Goal: Find contact information: Obtain details needed to contact an individual or organization

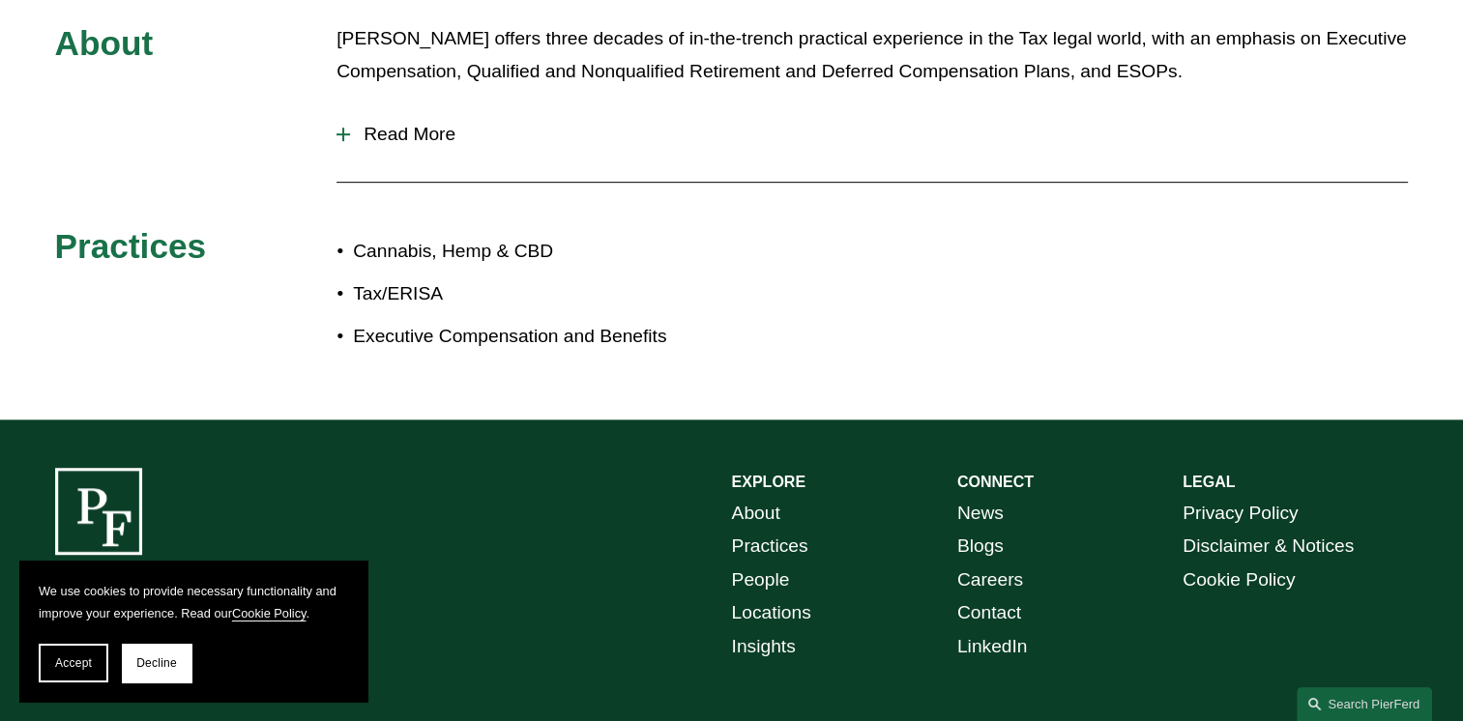
scroll to position [1052, 0]
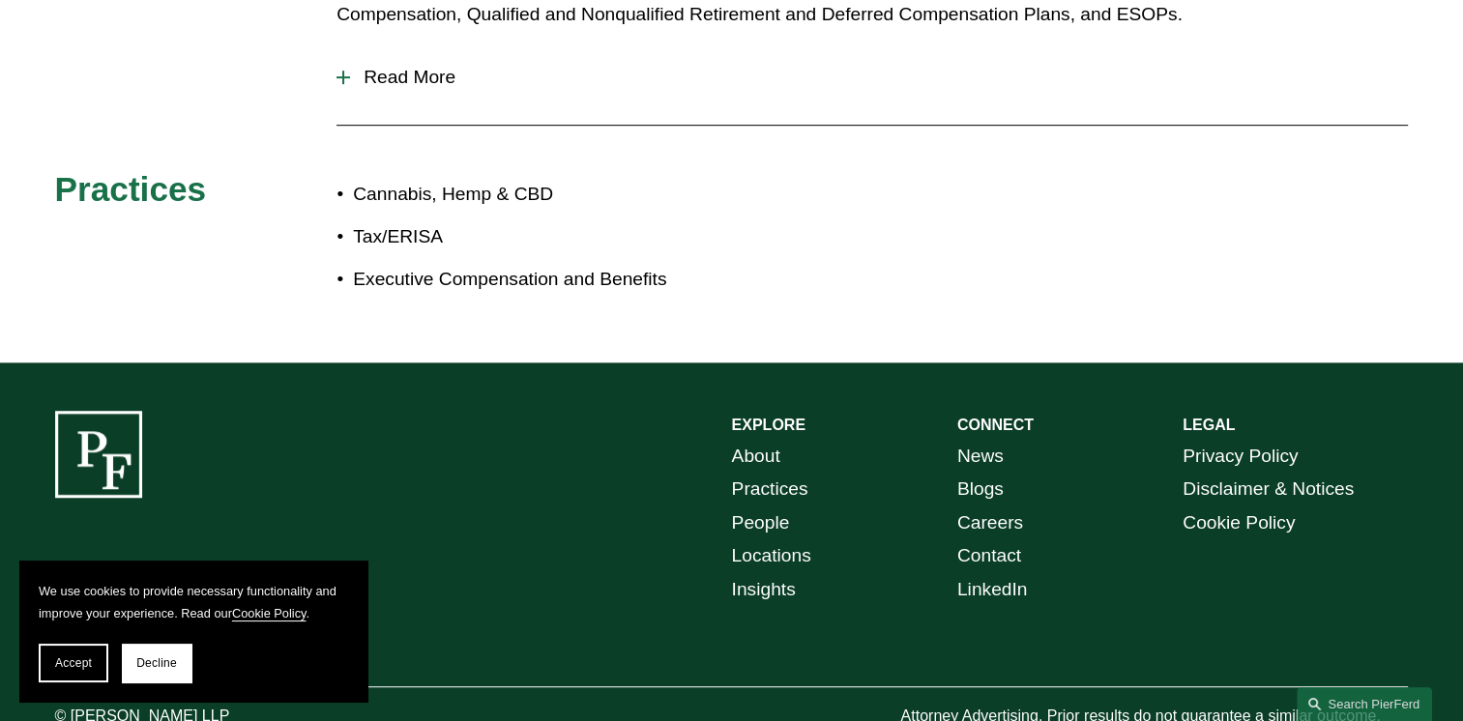
click at [790, 540] on link "Locations" at bounding box center [771, 557] width 79 height 34
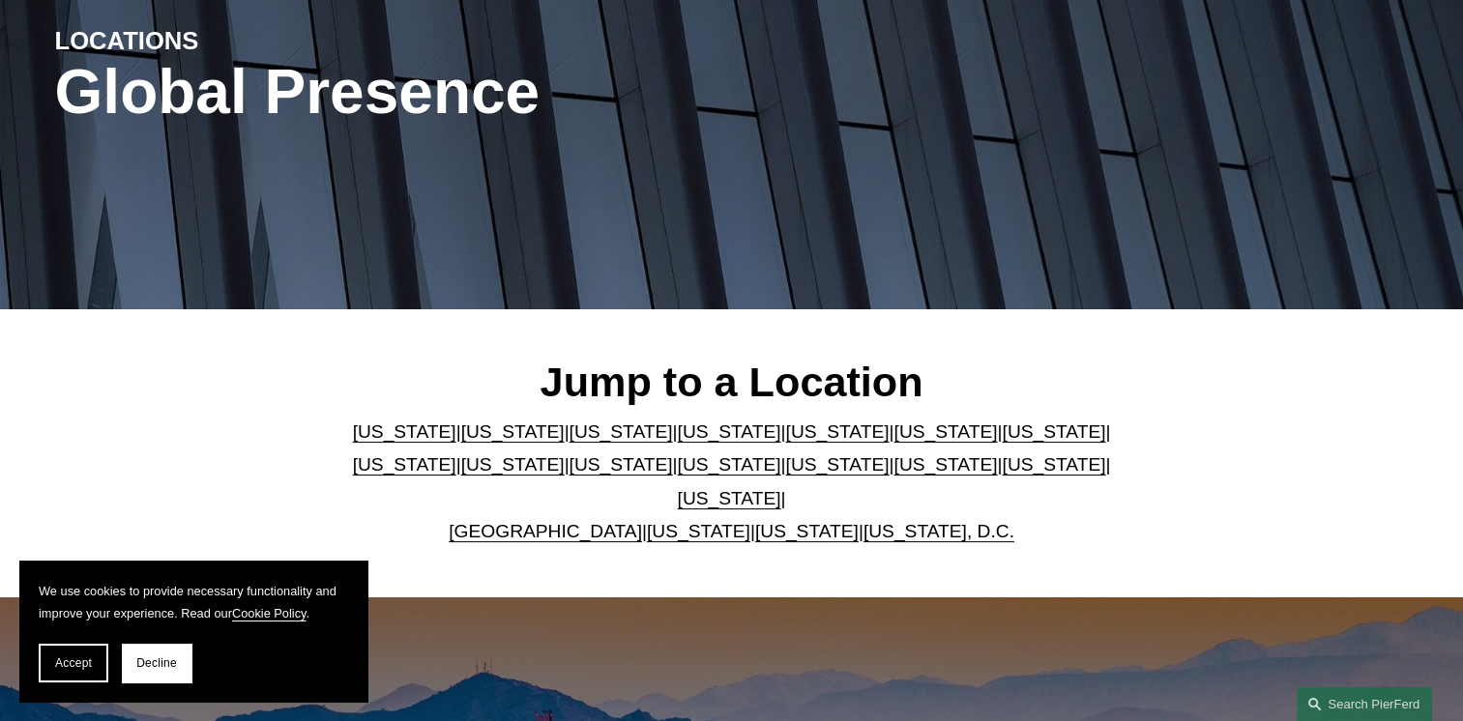
scroll to position [483, 0]
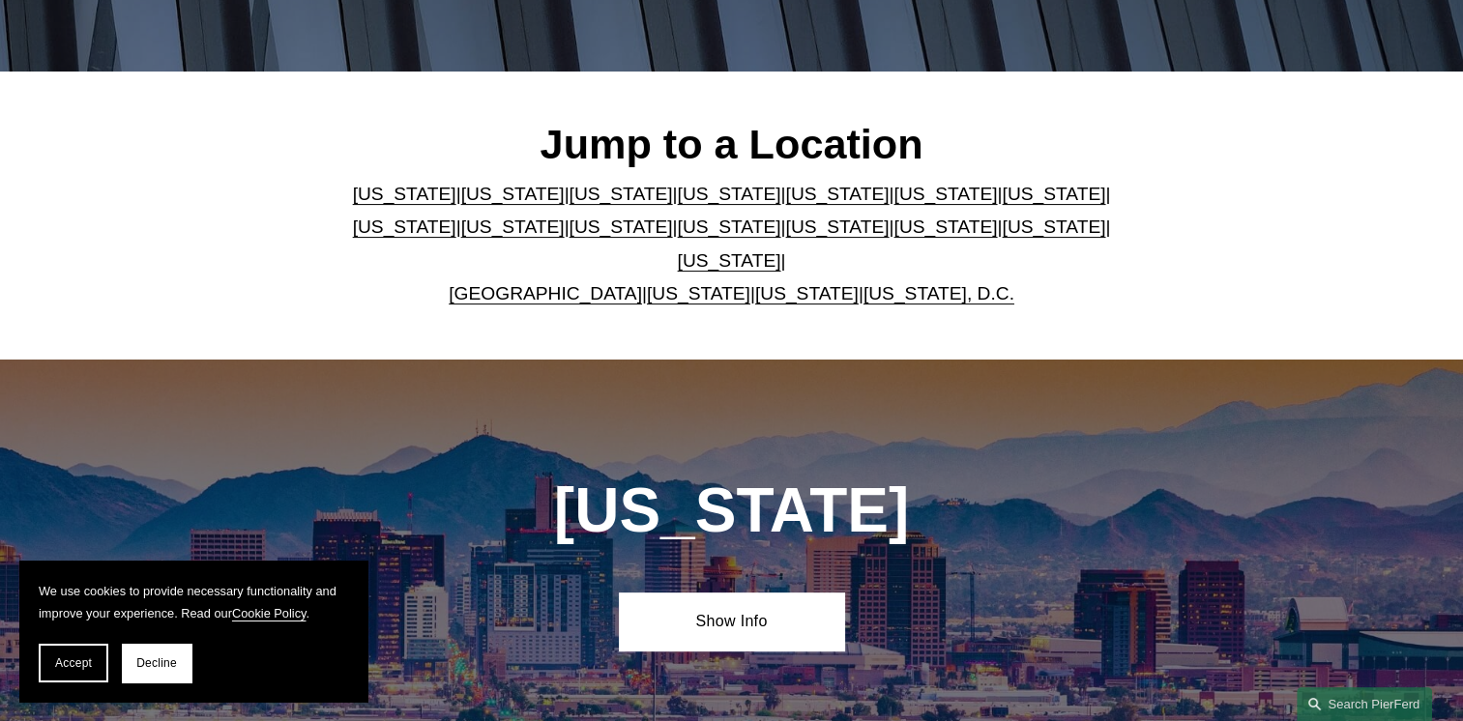
click at [785, 203] on link "[US_STATE]" at bounding box center [836, 194] width 103 height 20
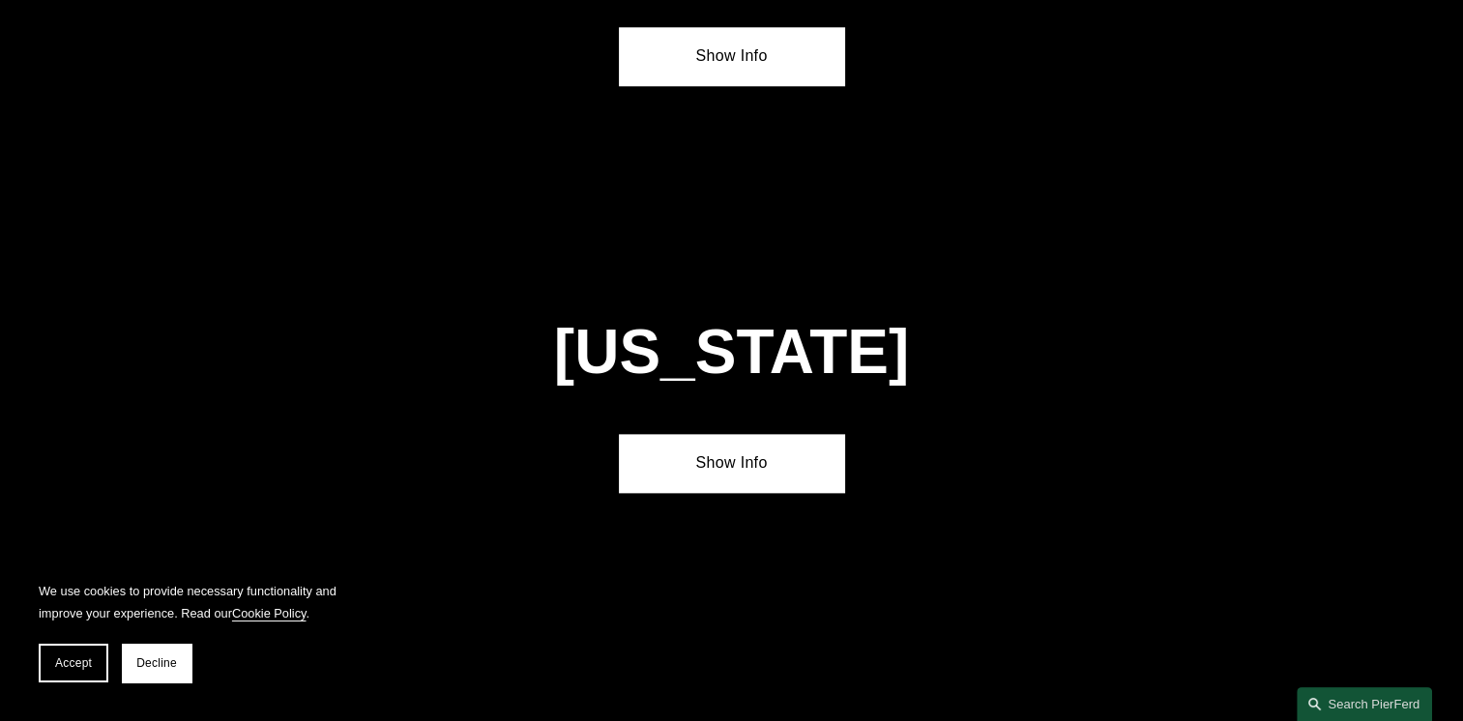
scroll to position [2457, 0]
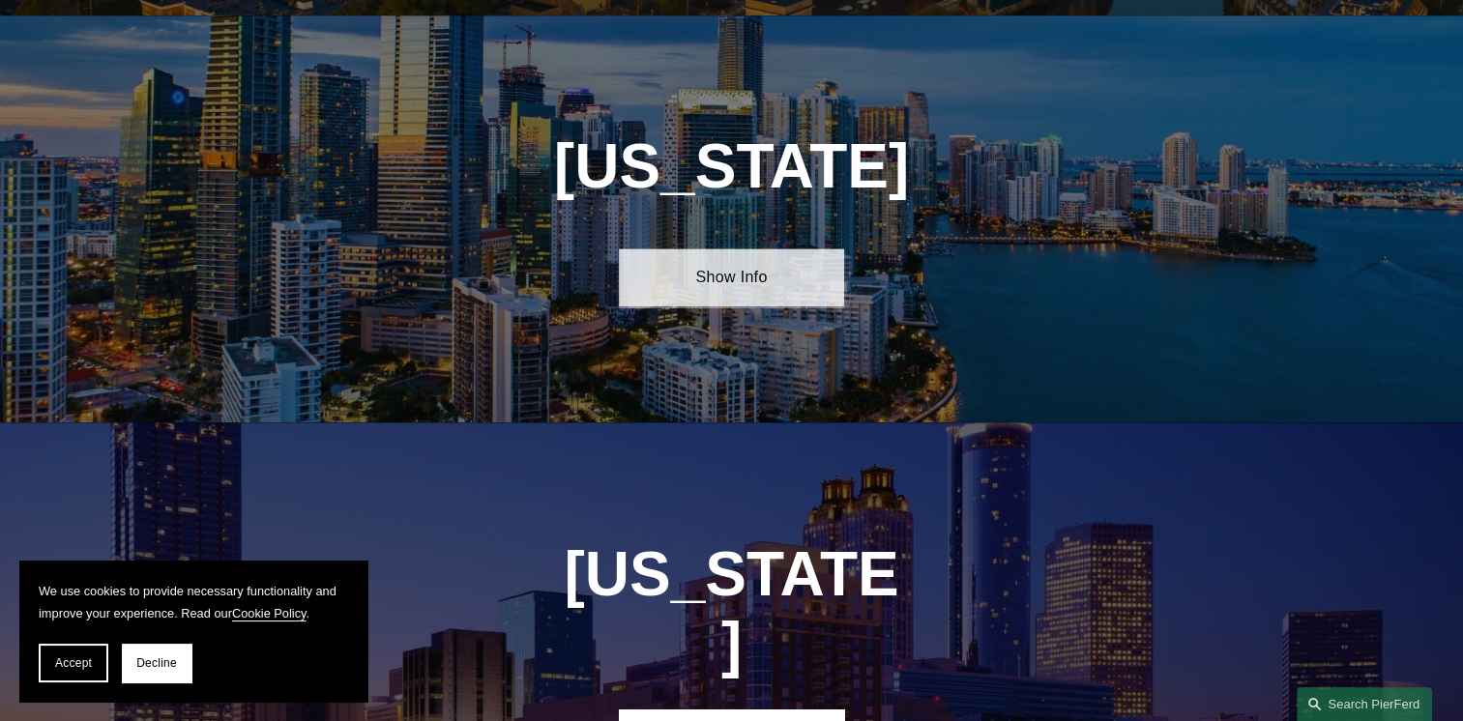
click at [725, 283] on link "Show Info" at bounding box center [731, 278] width 225 height 58
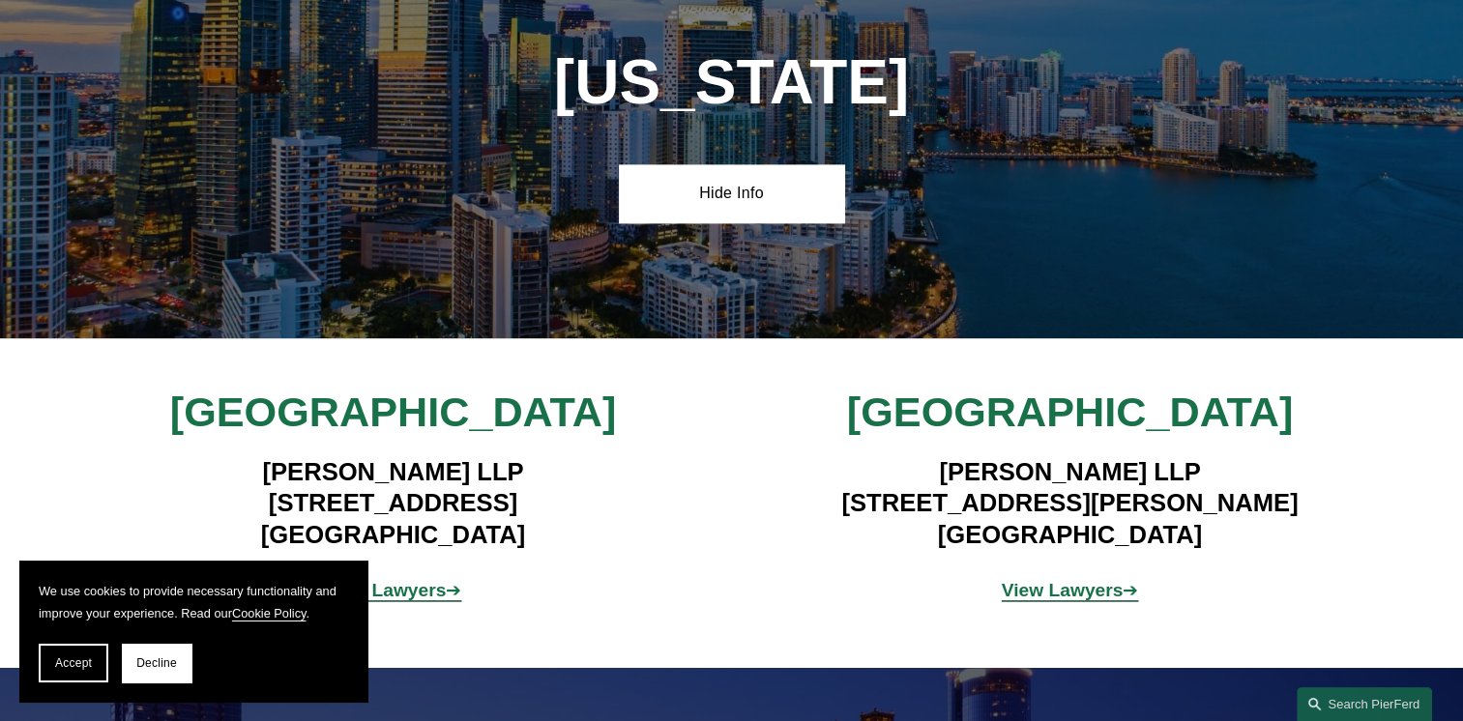
scroll to position [2747, 0]
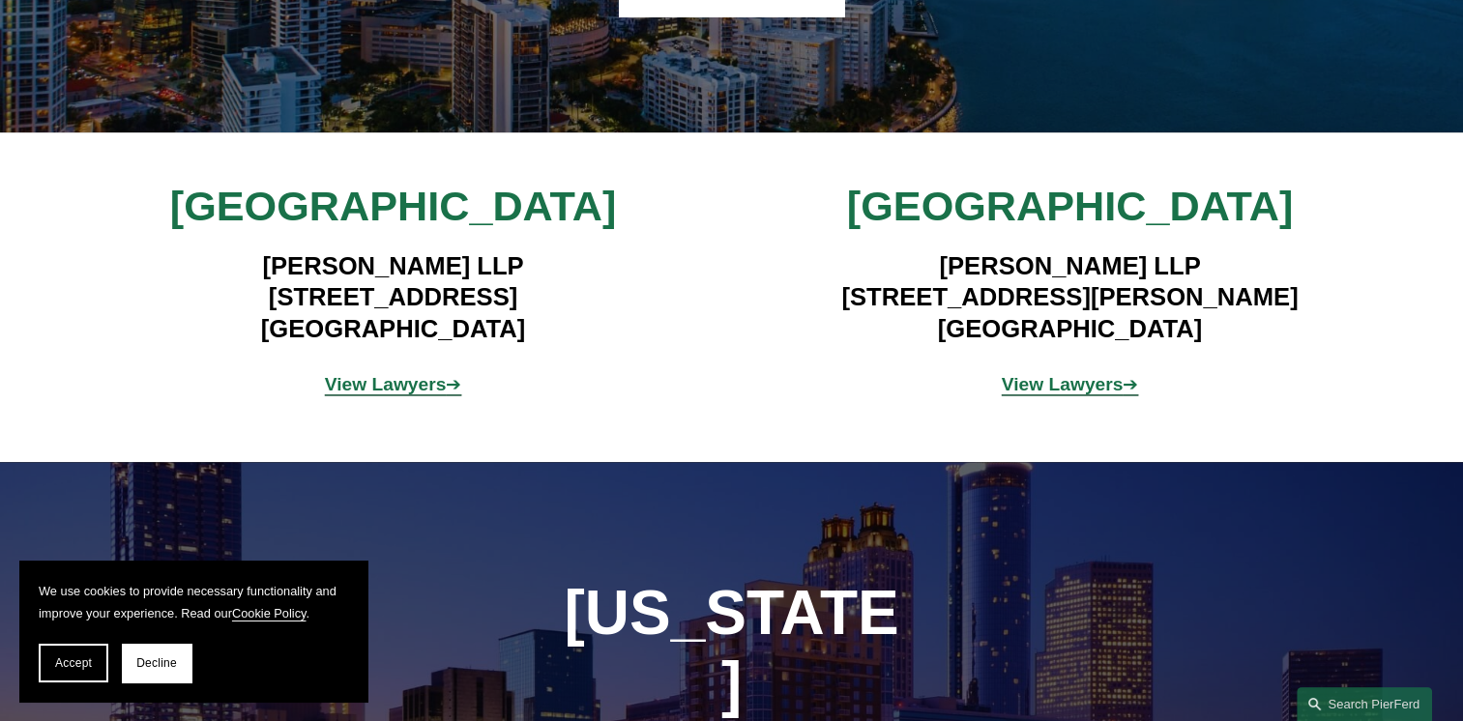
drag, startPoint x: 369, startPoint y: 354, endPoint x: 370, endPoint y: 376, distance: 22.3
click at [369, 368] on p "View Lawyers ➔" at bounding box center [393, 385] width 452 height 34
click at [371, 379] on strong "View Lawyers" at bounding box center [386, 384] width 122 height 20
click at [1075, 374] on strong "View Lawyers" at bounding box center [1063, 384] width 122 height 20
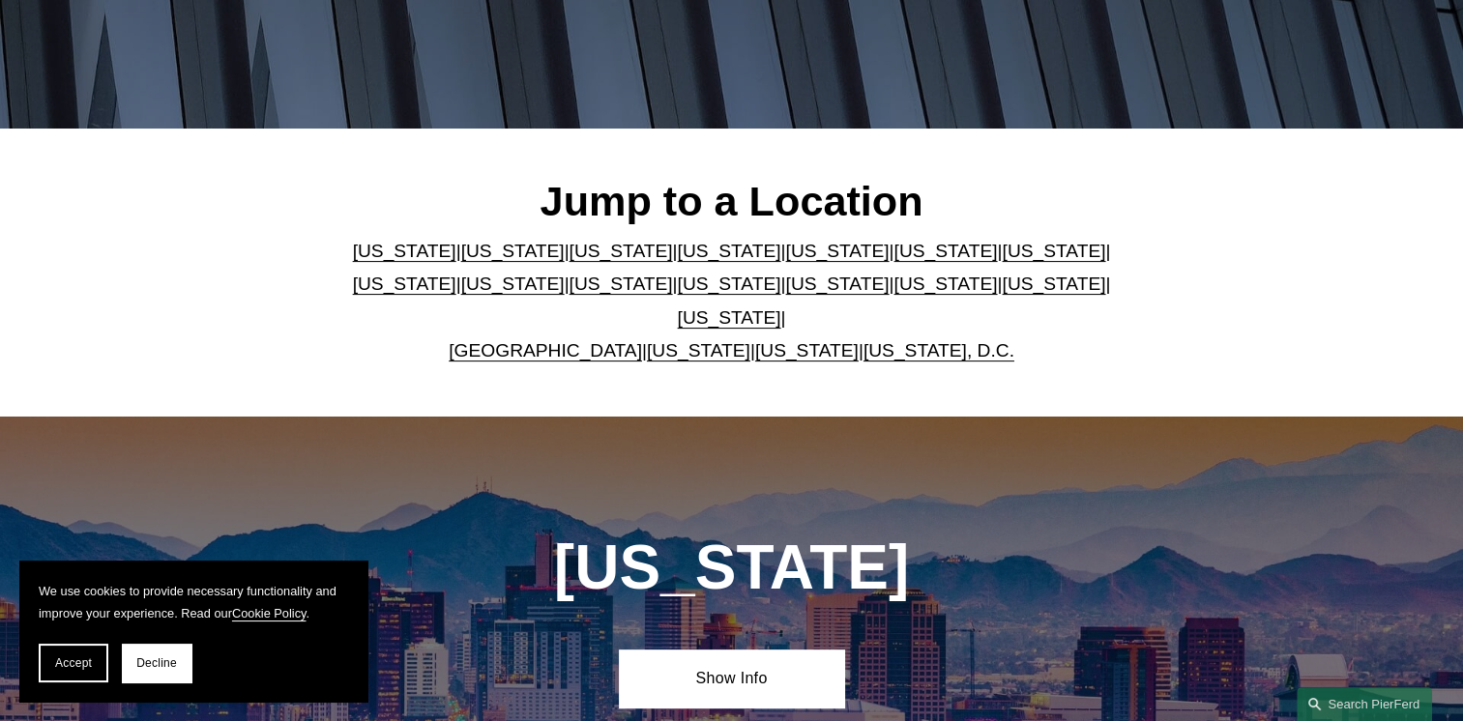
click at [863, 340] on link "[US_STATE], D.C." at bounding box center [938, 350] width 151 height 20
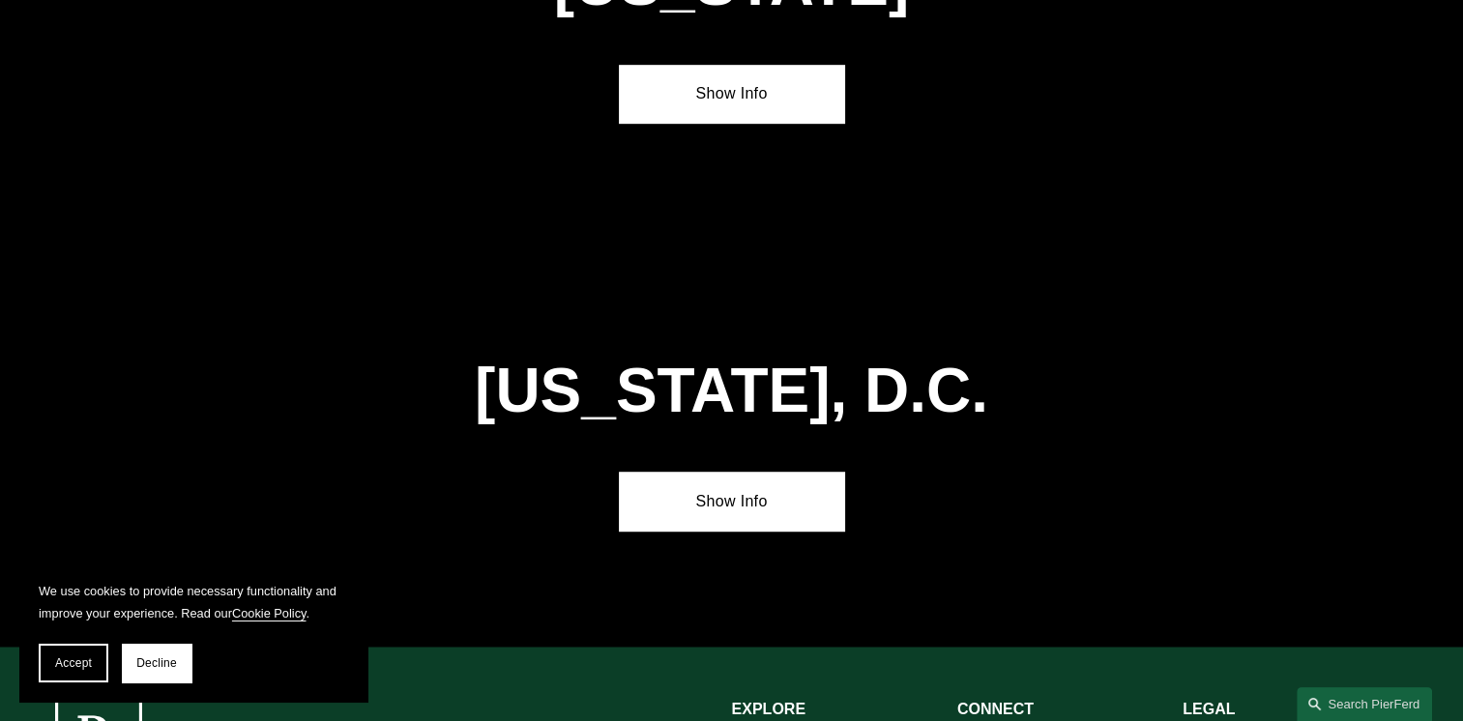
scroll to position [8493, 0]
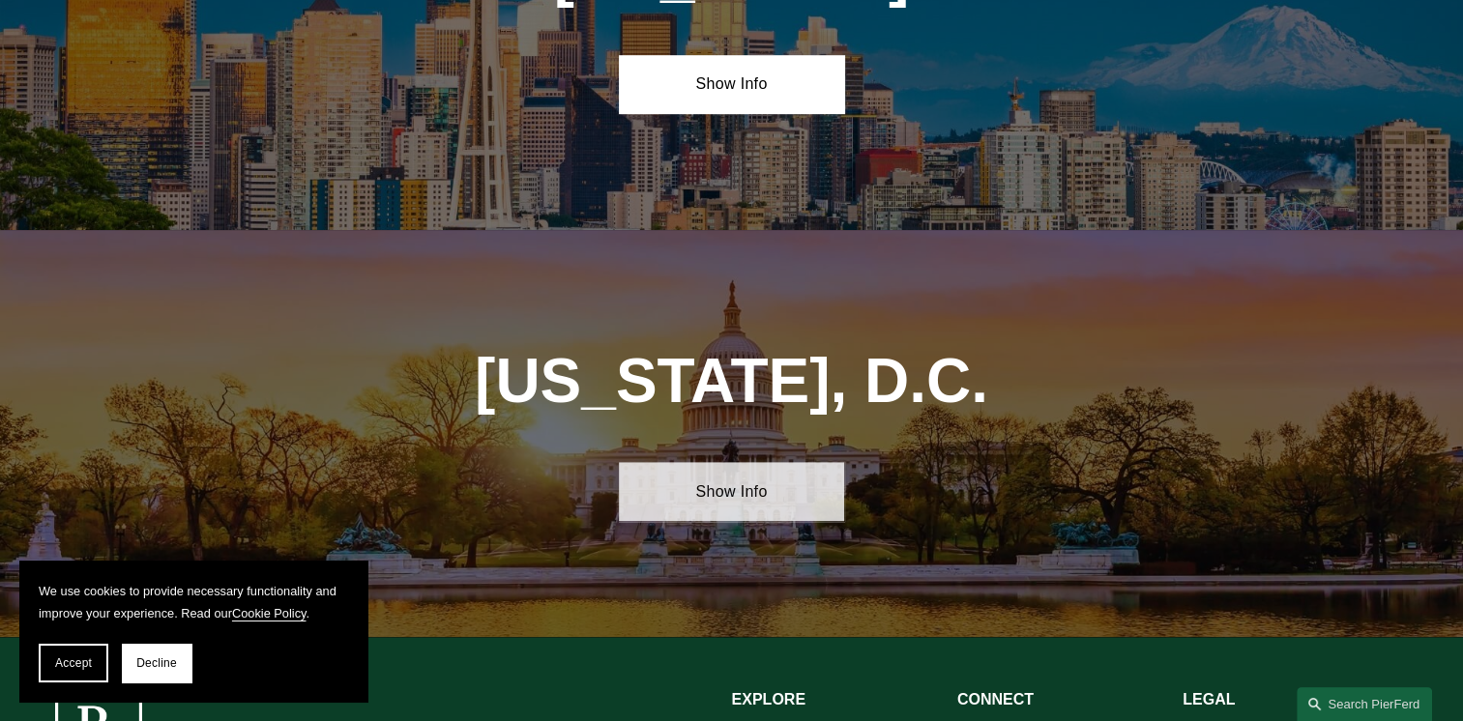
click at [719, 462] on link "Show Info" at bounding box center [731, 491] width 225 height 58
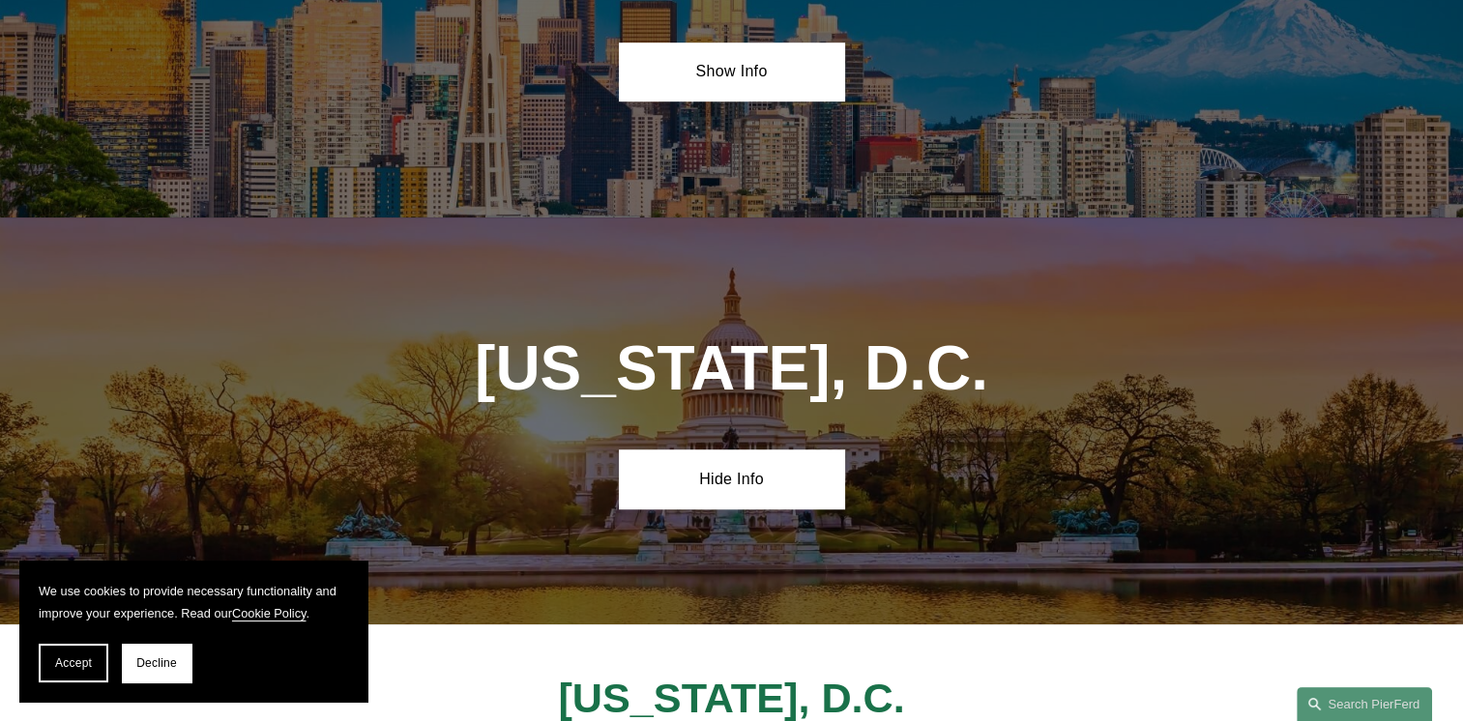
scroll to position [8783, 0]
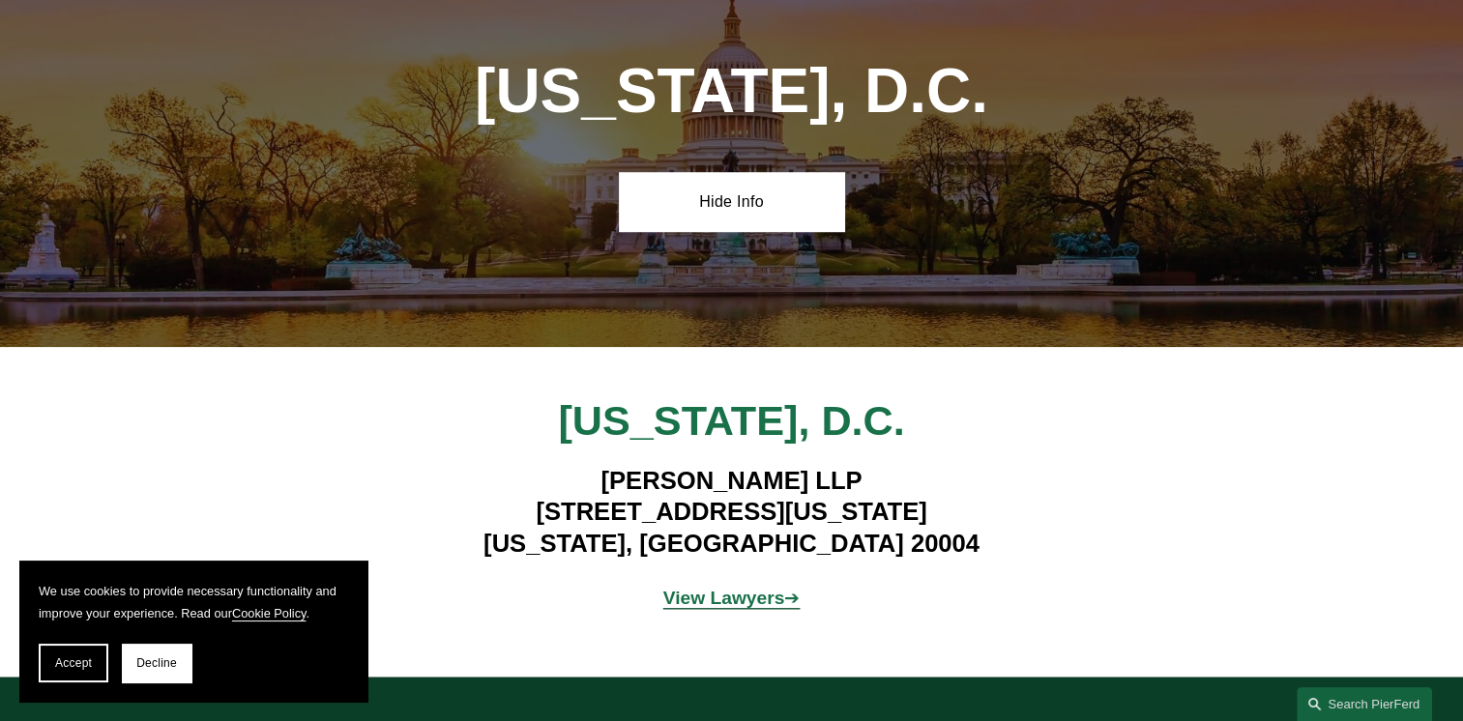
click at [750, 588] on strong "View Lawyers" at bounding box center [724, 598] width 122 height 20
drag, startPoint x: 518, startPoint y: 288, endPoint x: 962, endPoint y: 273, distance: 444.1
click at [962, 465] on h4 "Pierson Ferdinand LLP 601 Pennsylvania Ave NW, Suite 900 Washington, DC 20004" at bounding box center [731, 512] width 790 height 94
drag, startPoint x: 962, startPoint y: 273, endPoint x: 901, endPoint y: 274, distance: 60.9
copy h4 "601 Pennsylvania Ave NW, Suite 900"
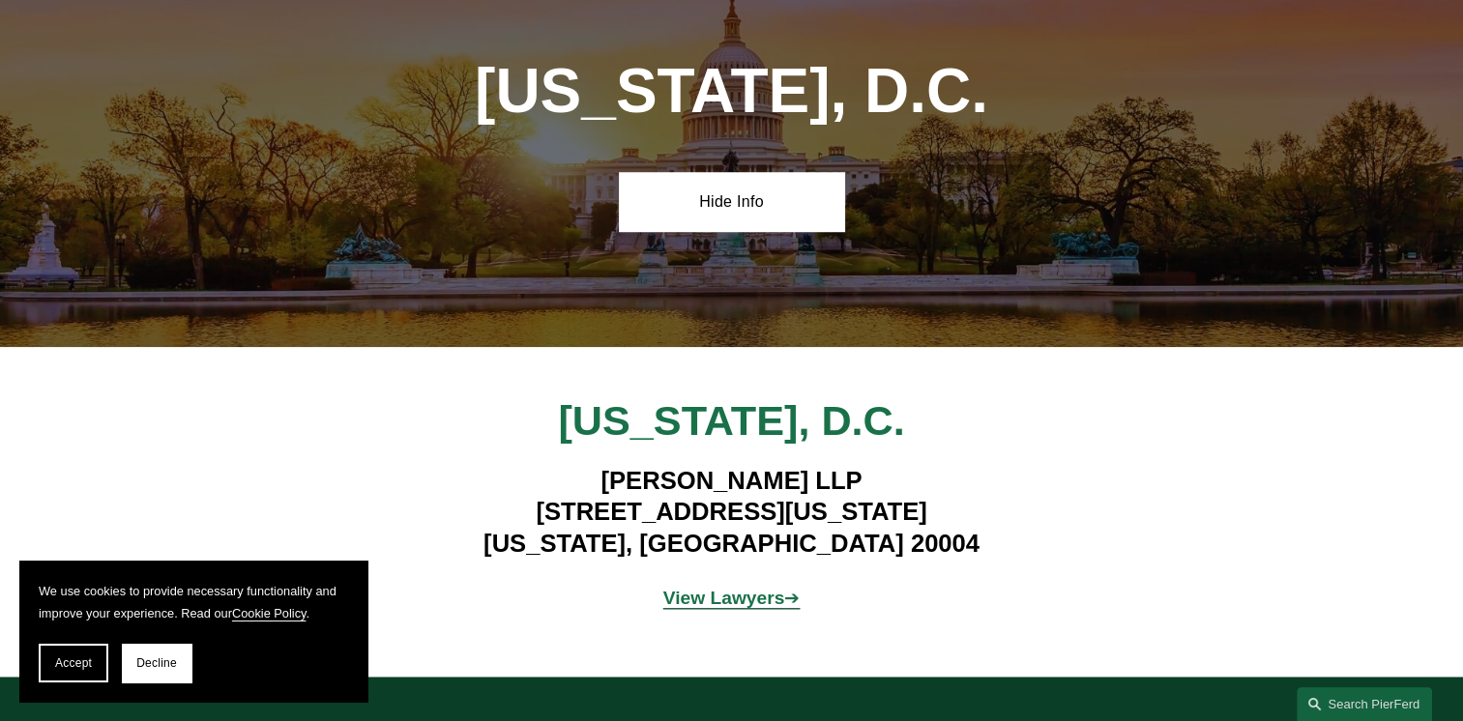
click at [801, 588] on span "View Lawyers ➔" at bounding box center [731, 598] width 137 height 20
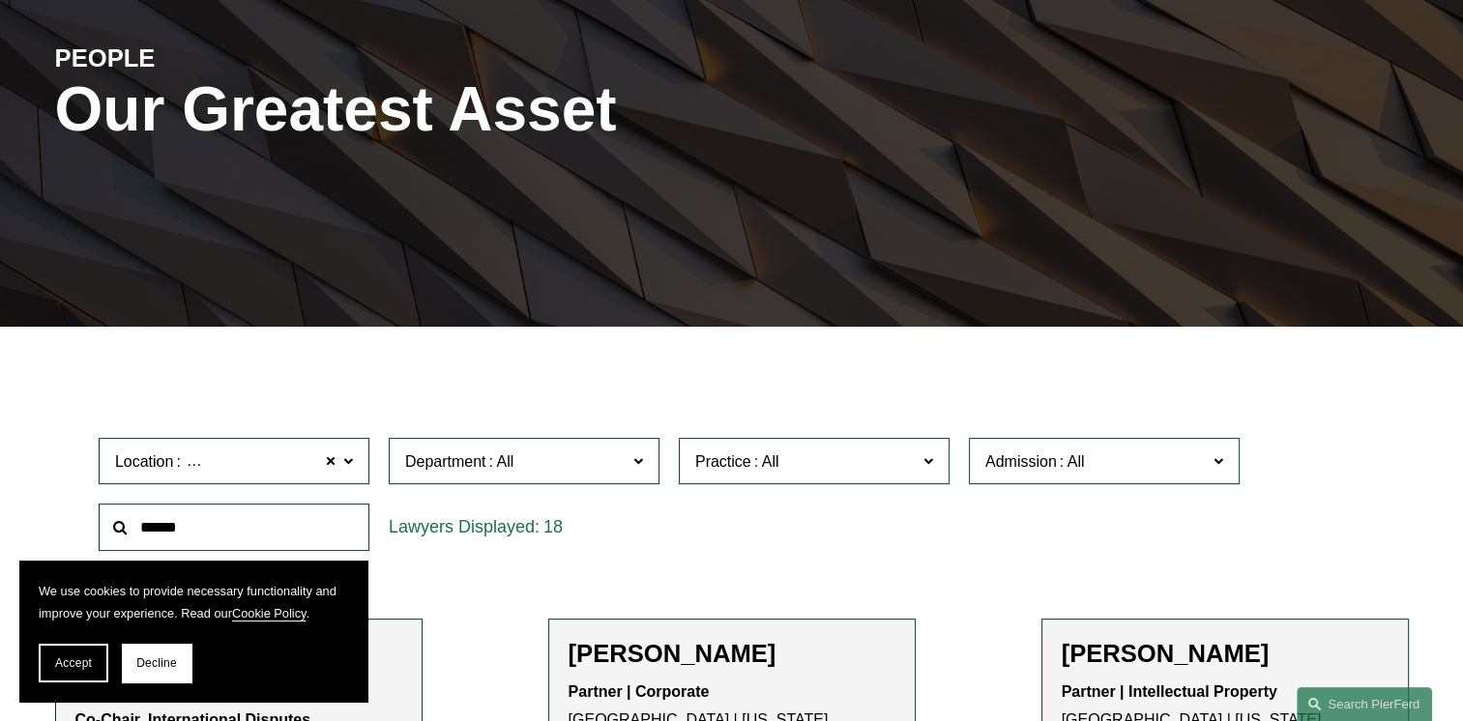
scroll to position [88, 0]
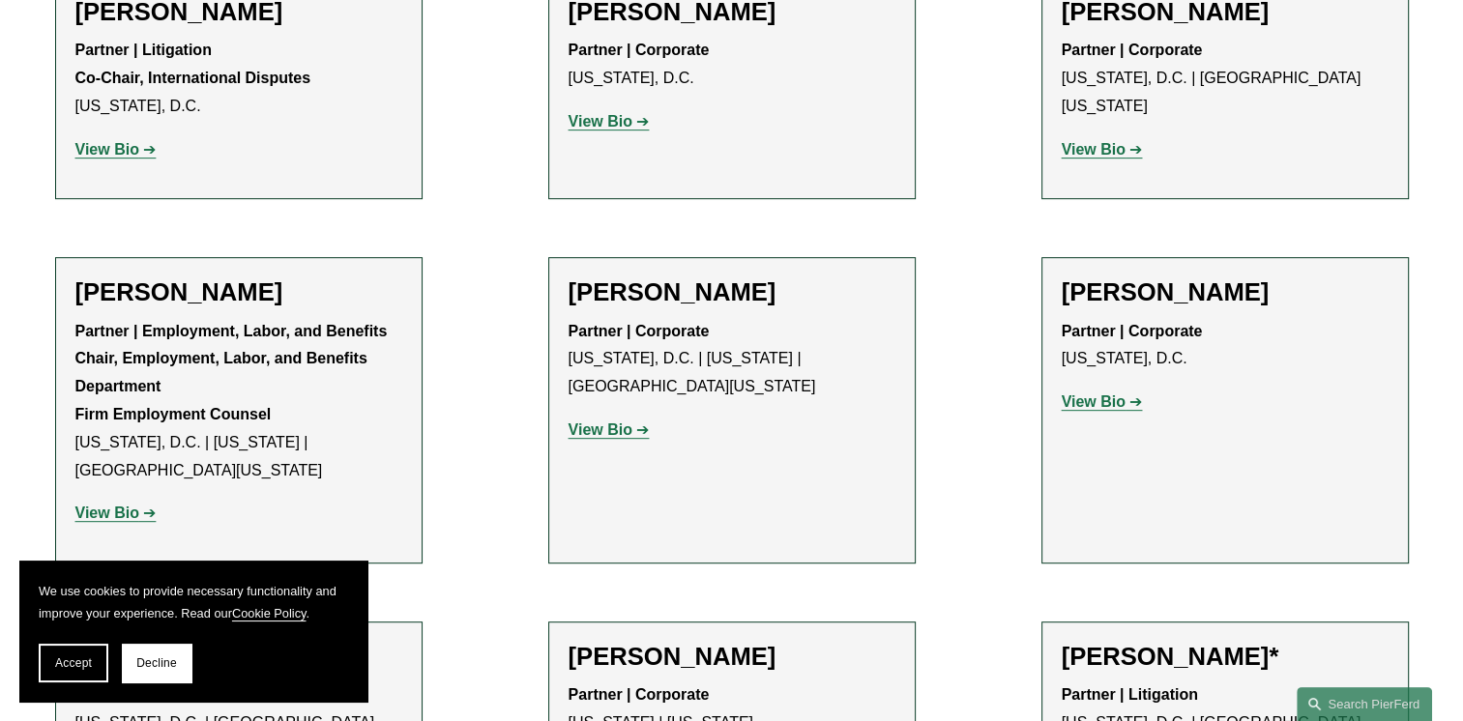
scroll to position [193, 0]
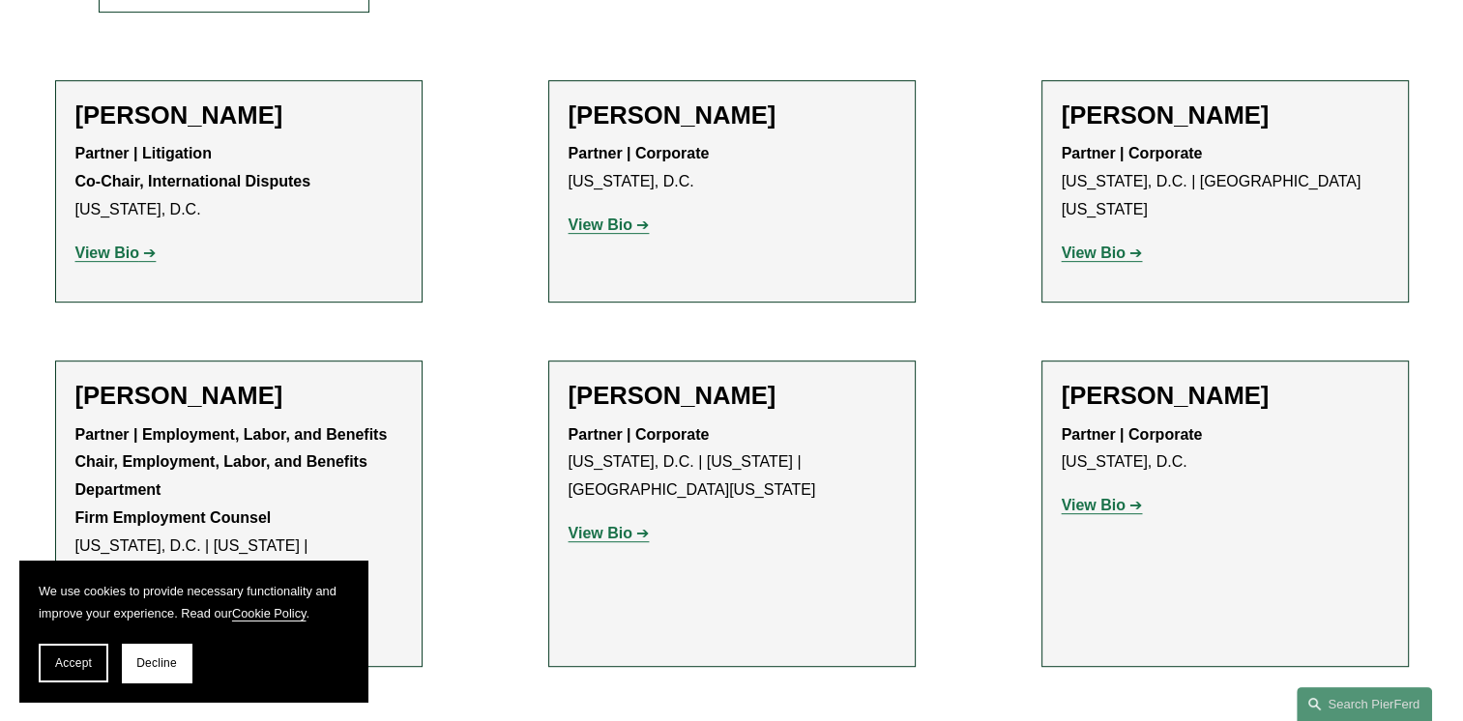
scroll to position [967, 0]
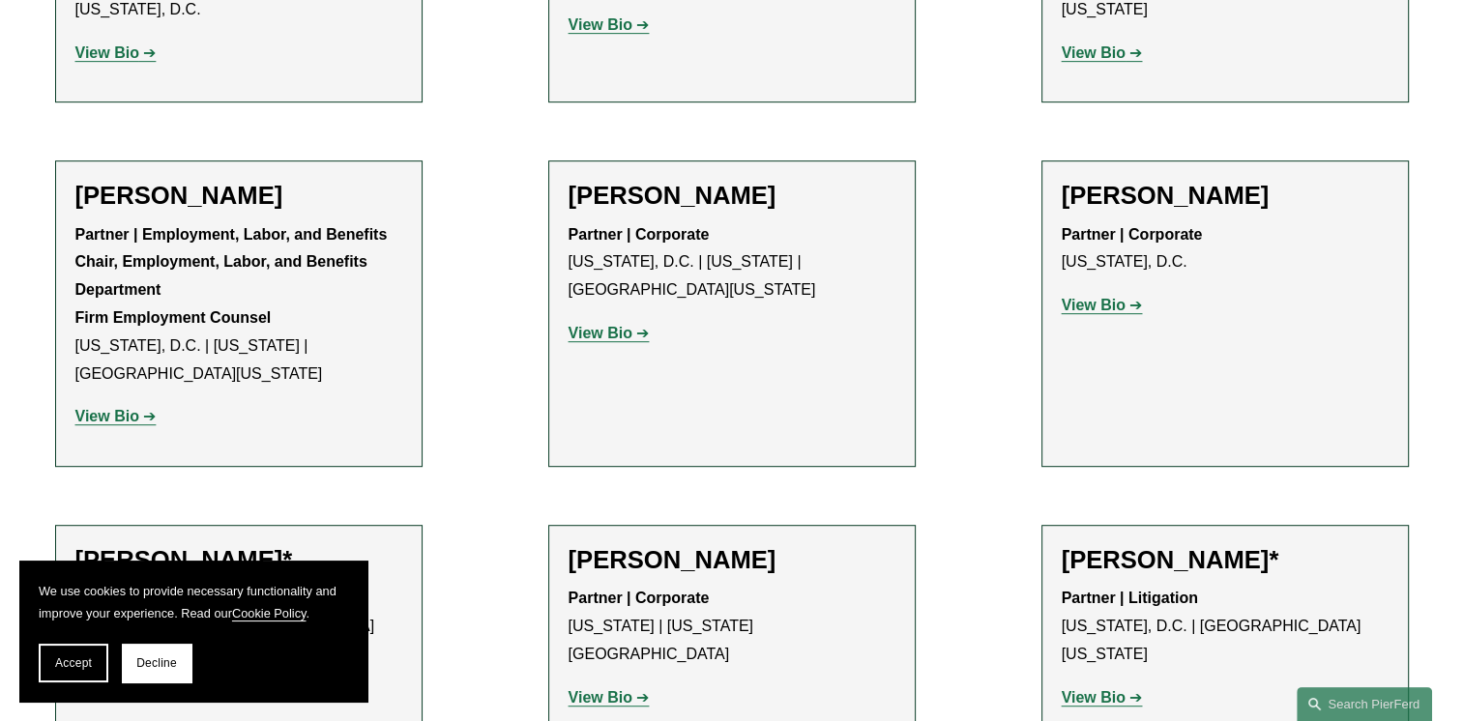
click at [627, 325] on strong "View Bio" at bounding box center [601, 333] width 64 height 16
